Goal: Task Accomplishment & Management: Manage account settings

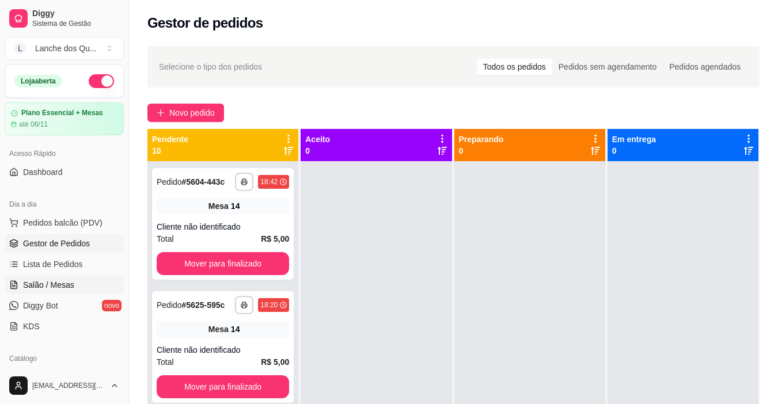
click at [71, 283] on span "Salão / Mesas" at bounding box center [48, 285] width 51 height 12
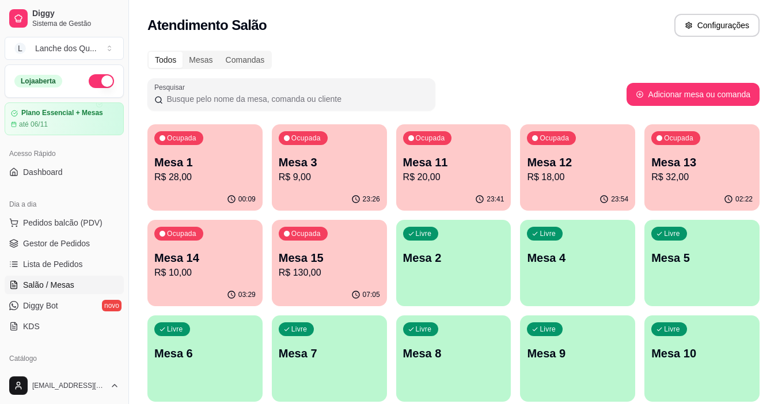
click at [220, 183] on p "R$ 28,00" at bounding box center [204, 177] width 101 height 14
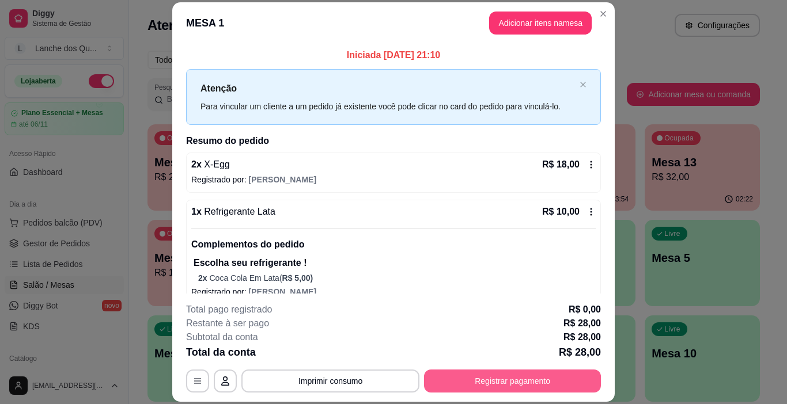
click at [512, 381] on button "Registrar pagamento" at bounding box center [512, 381] width 177 height 23
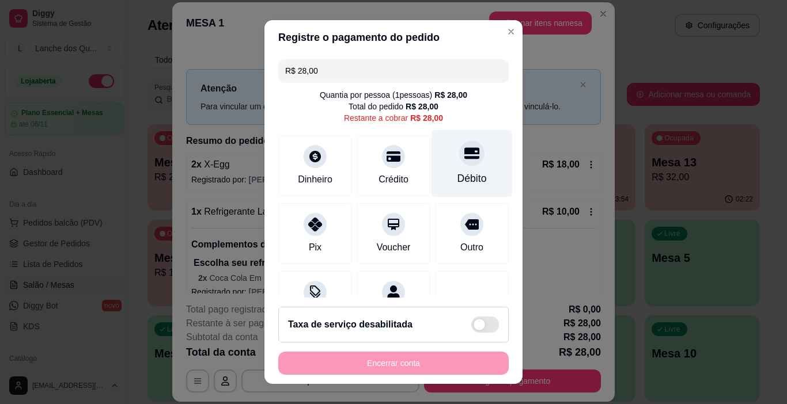
click at [462, 167] on div "Débito" at bounding box center [471, 163] width 81 height 67
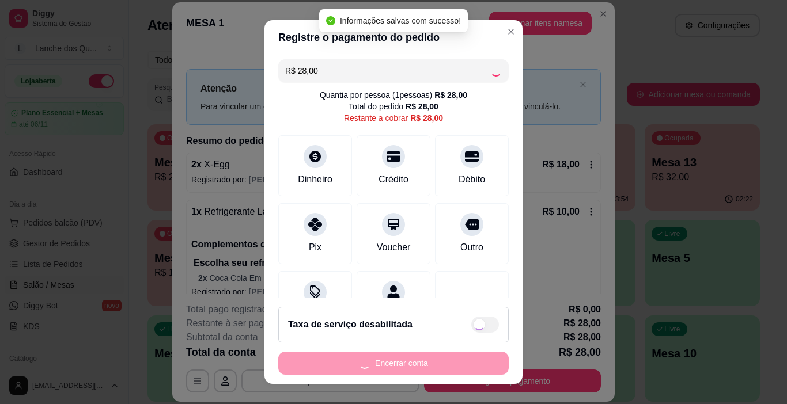
type input "R$ 0,00"
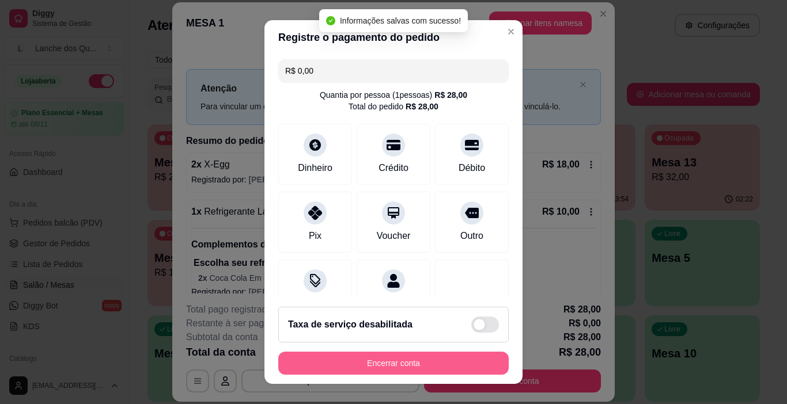
click at [375, 364] on button "Encerrar conta" at bounding box center [393, 363] width 230 height 23
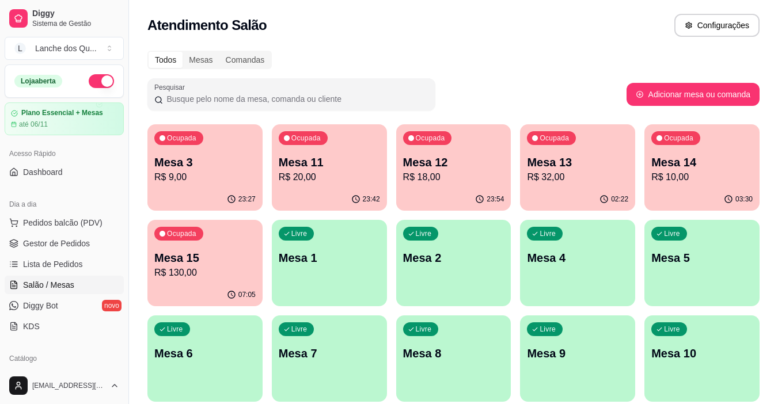
click at [226, 167] on p "Mesa 3" at bounding box center [204, 162] width 101 height 16
click at [354, 174] on p "R$ 20,00" at bounding box center [329, 177] width 101 height 14
click at [468, 174] on p "R$ 18,00" at bounding box center [453, 177] width 101 height 14
click at [584, 164] on p "Mesa 13" at bounding box center [577, 162] width 101 height 16
click at [674, 155] on p "Mesa 14" at bounding box center [701, 162] width 101 height 16
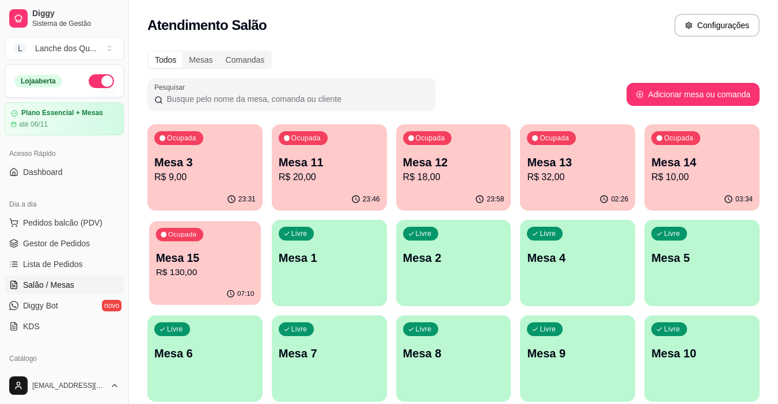
click at [174, 262] on p "Mesa 15" at bounding box center [205, 258] width 98 height 16
click at [307, 269] on div "Livre Mesa 1" at bounding box center [329, 256] width 115 height 73
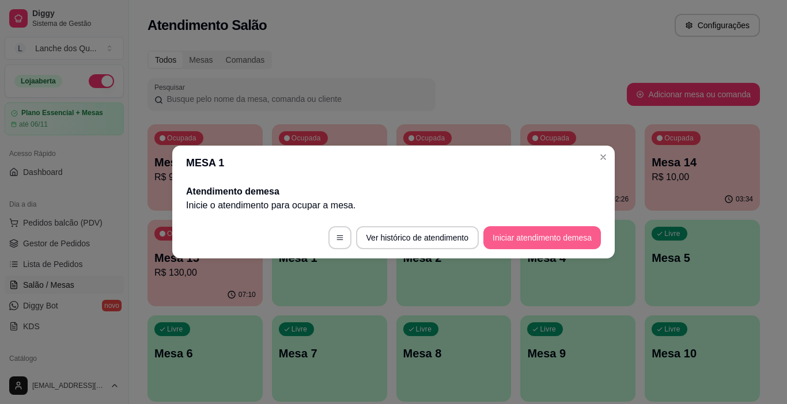
click at [523, 238] on button "Iniciar atendimento de mesa" at bounding box center [541, 237] width 117 height 23
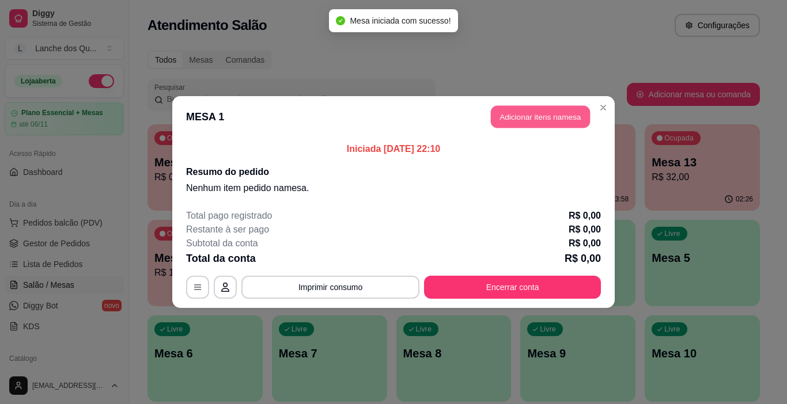
click at [533, 111] on button "Adicionar itens na mesa" at bounding box center [540, 117] width 99 height 22
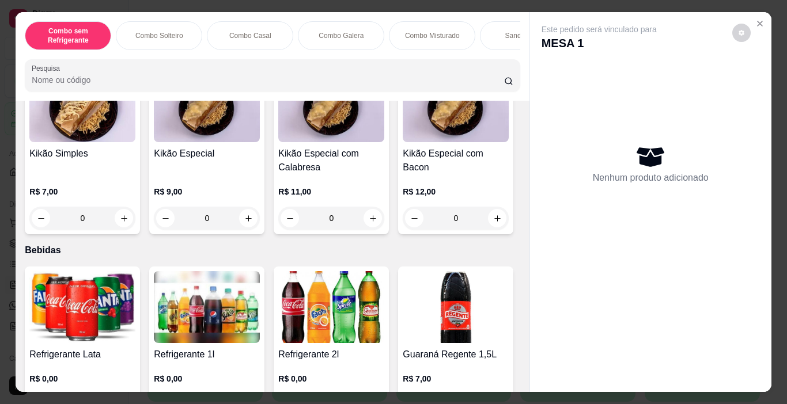
scroll to position [2419, 0]
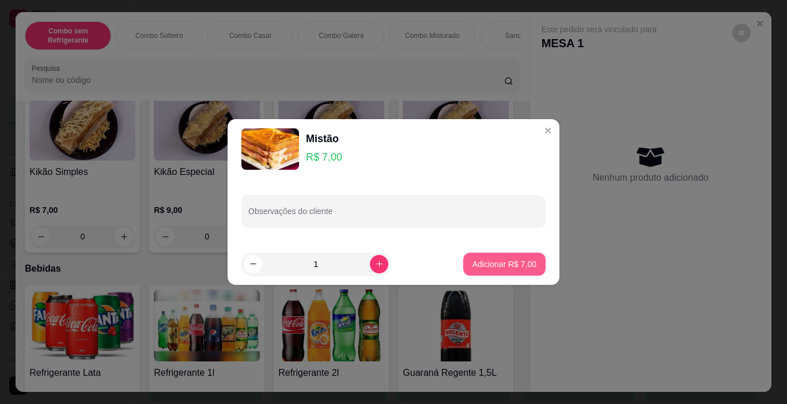
click at [474, 263] on p "Adicionar R$ 7,00" at bounding box center [504, 265] width 64 height 12
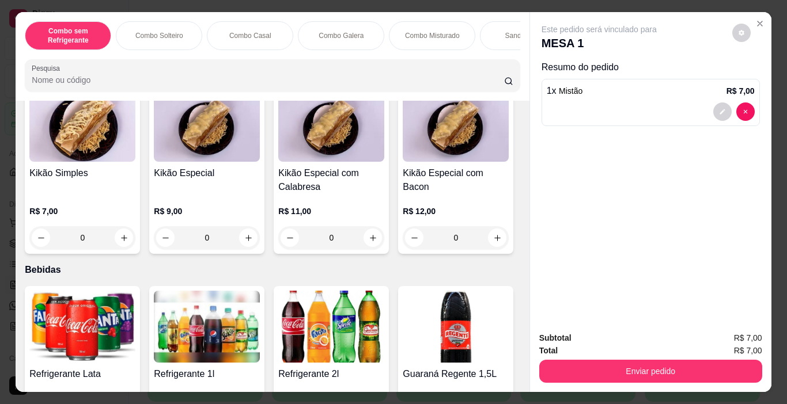
type input "1"
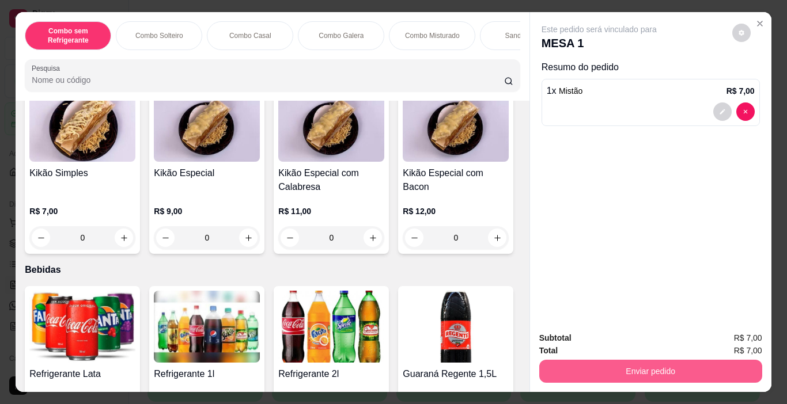
click at [616, 364] on button "Enviar pedido" at bounding box center [650, 371] width 223 height 23
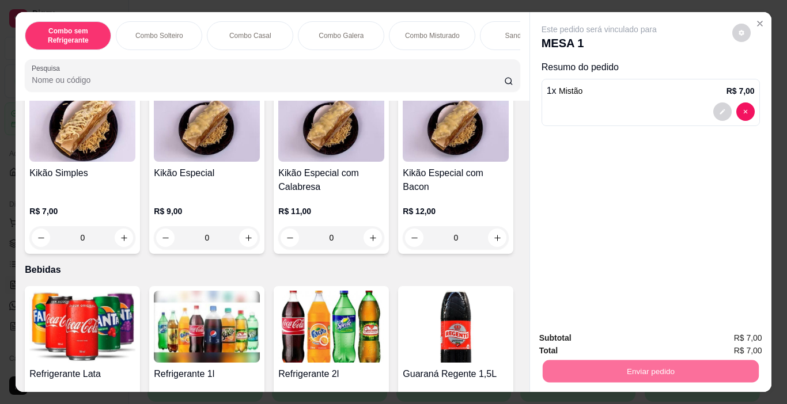
click at [746, 340] on button "Enviar pedido" at bounding box center [731, 339] width 65 height 22
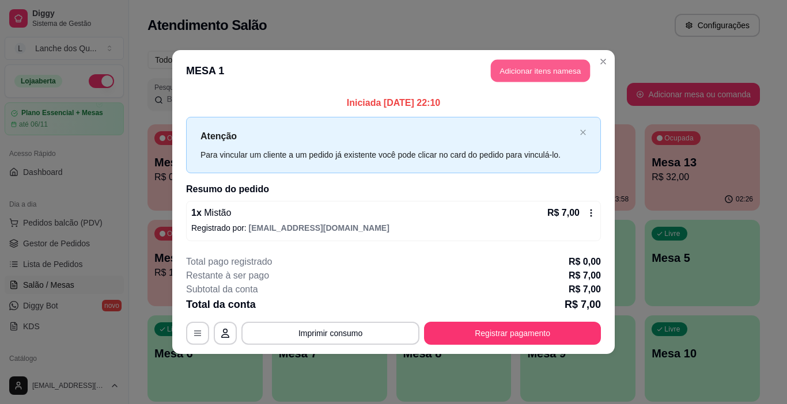
click at [521, 75] on button "Adicionar itens na mesa" at bounding box center [540, 71] width 99 height 22
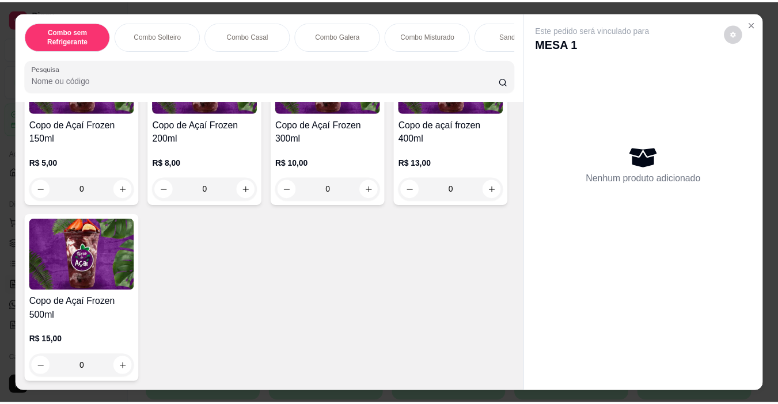
scroll to position [3570, 0]
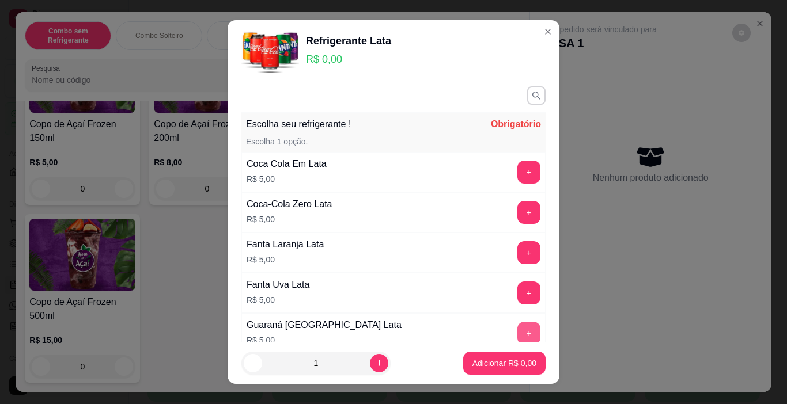
click at [517, 332] on button "+" at bounding box center [528, 333] width 23 height 23
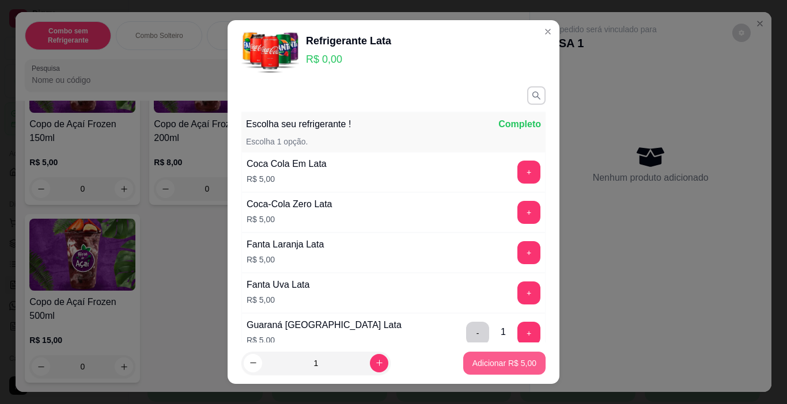
click at [499, 369] on p "Adicionar R$ 5,00" at bounding box center [504, 364] width 64 height 12
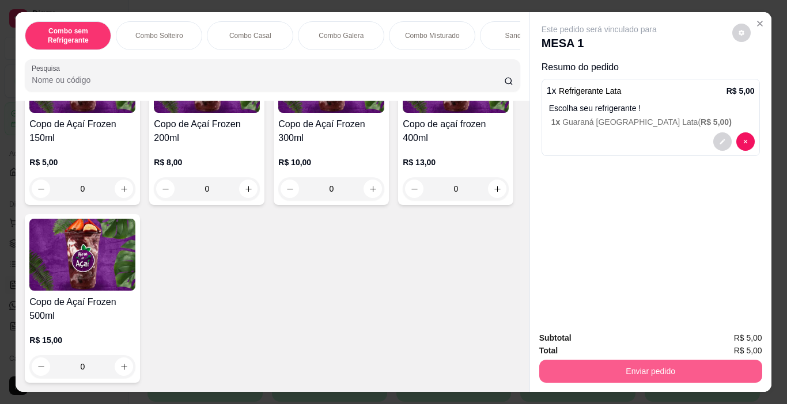
click at [655, 368] on button "Enviar pedido" at bounding box center [650, 371] width 223 height 23
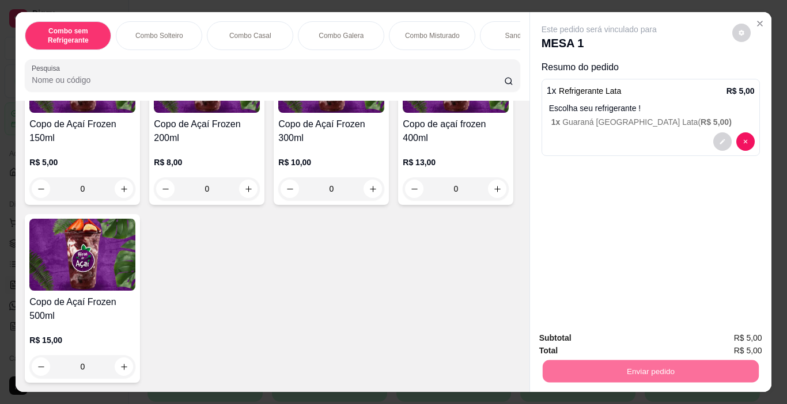
click at [725, 329] on button "Enviar pedido" at bounding box center [731, 338] width 63 height 21
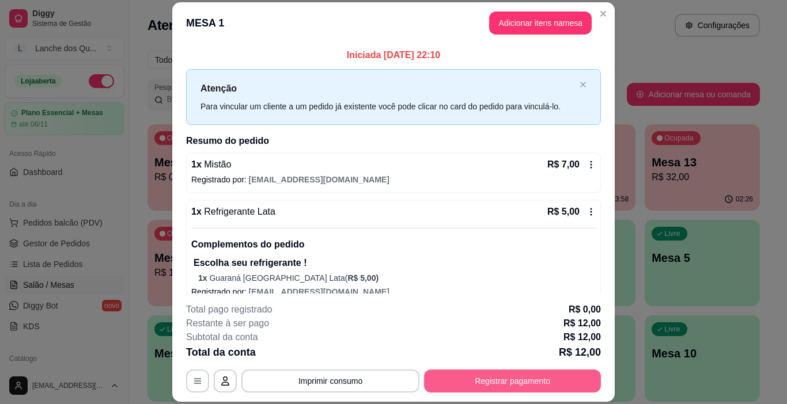
click at [531, 376] on button "Registrar pagamento" at bounding box center [512, 381] width 177 height 23
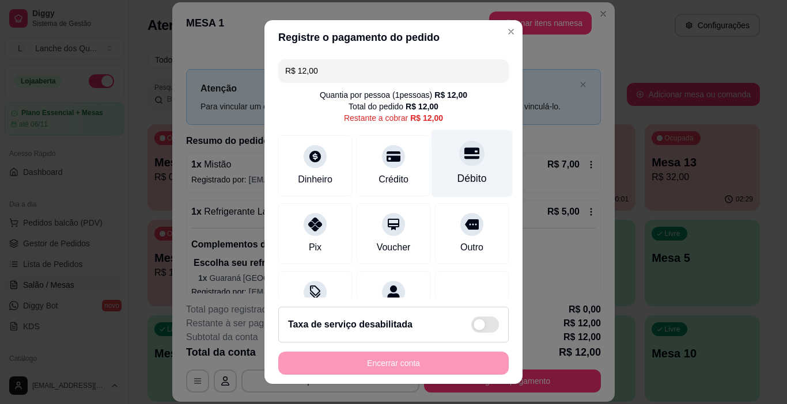
click at [466, 162] on div "Débito" at bounding box center [471, 163] width 81 height 67
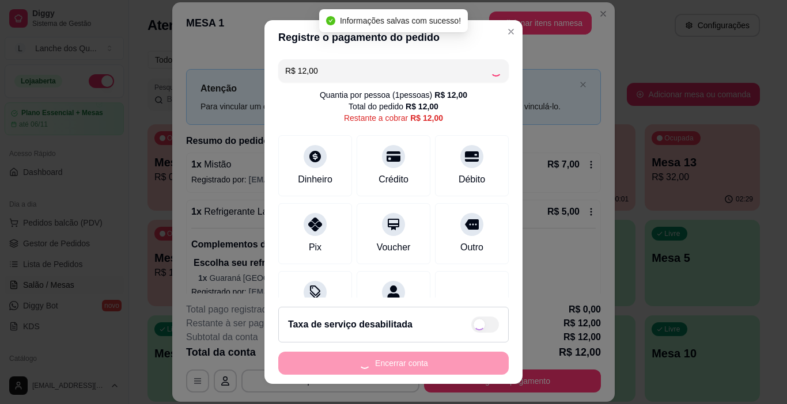
type input "R$ 0,00"
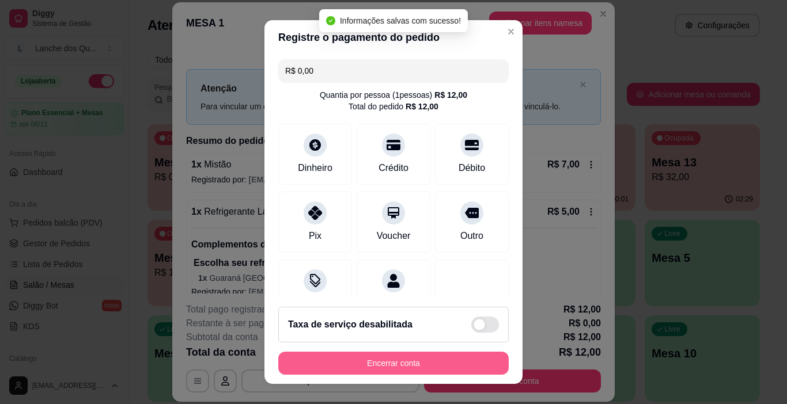
click at [396, 361] on button "Encerrar conta" at bounding box center [393, 363] width 230 height 23
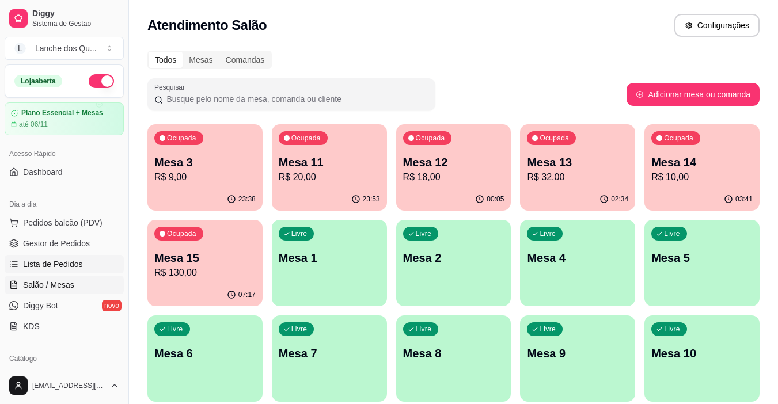
click at [58, 265] on span "Lista de Pedidos" at bounding box center [53, 265] width 60 height 12
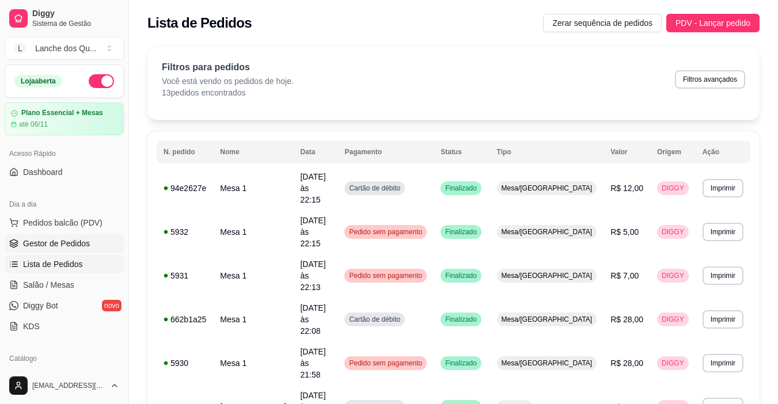
click at [69, 245] on span "Gestor de Pedidos" at bounding box center [56, 244] width 67 height 12
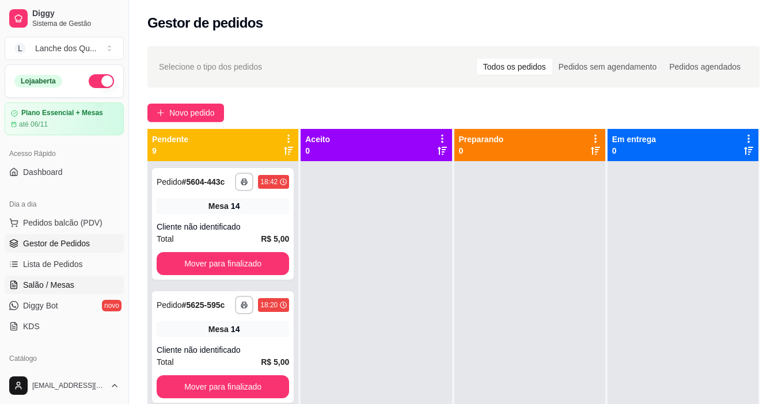
click at [68, 283] on span "Salão / Mesas" at bounding box center [48, 285] width 51 height 12
